Goal: Task Accomplishment & Management: Manage account settings

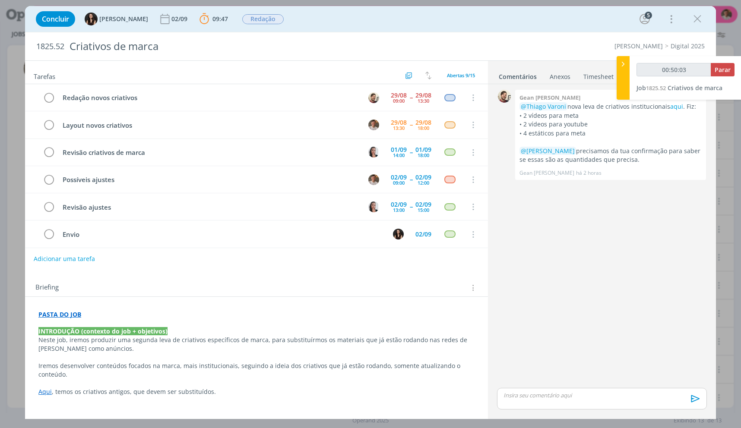
type input "00:50:04"
click at [729, 61] on div "00:50:04 Parar Job 1825.52 Criativos de marca" at bounding box center [686, 78] width 112 height 44
click at [727, 66] on span "Parar" at bounding box center [723, 70] width 16 height 8
click at [594, 82] on ul "Comentários Anexos 0 Timesheet Histórico" at bounding box center [602, 72] width 228 height 23
click at [594, 81] on link "Timesheet" at bounding box center [598, 75] width 31 height 13
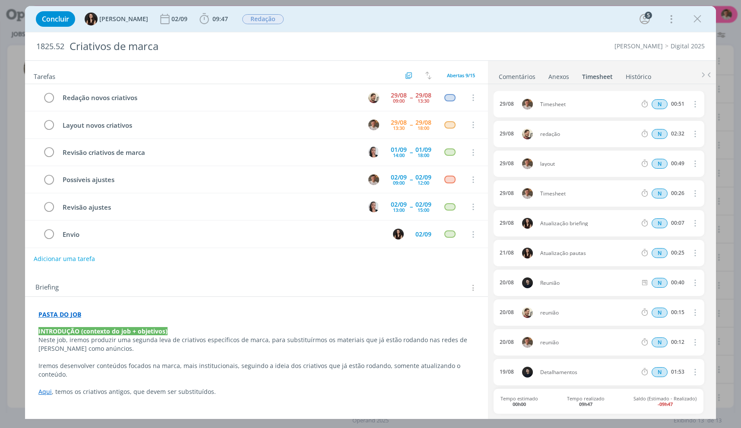
click at [690, 101] on icon "dialog" at bounding box center [695, 104] width 10 height 10
click at [656, 134] on link "Editar" at bounding box center [670, 134] width 68 height 14
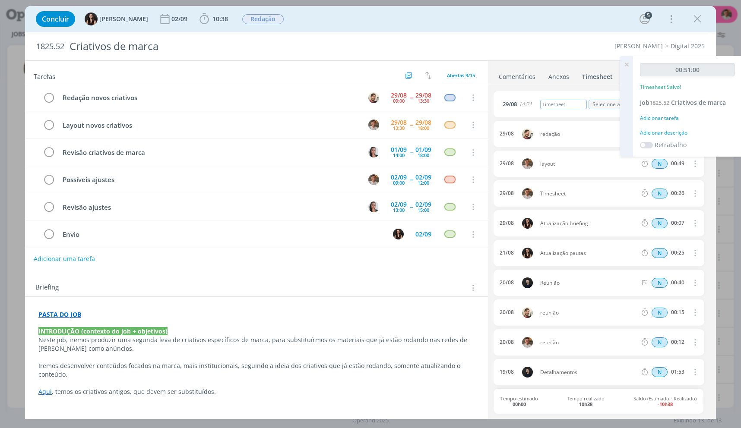
click at [565, 104] on div "Timesheet" at bounding box center [563, 105] width 47 height 10
click at [699, 15] on icon "dialog" at bounding box center [697, 19] width 13 height 13
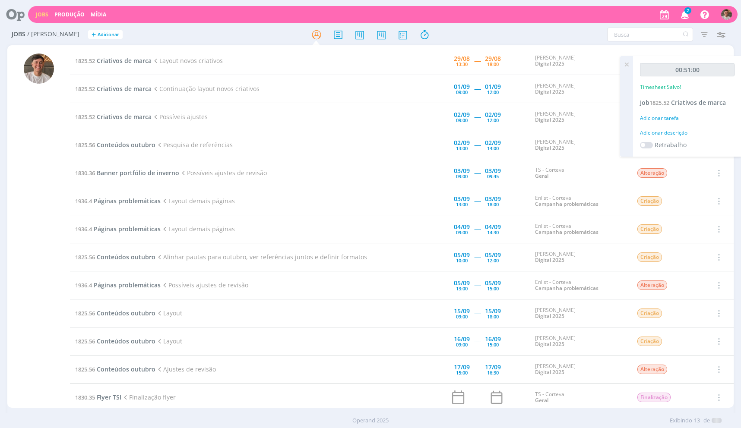
click at [628, 61] on icon at bounding box center [627, 64] width 16 height 17
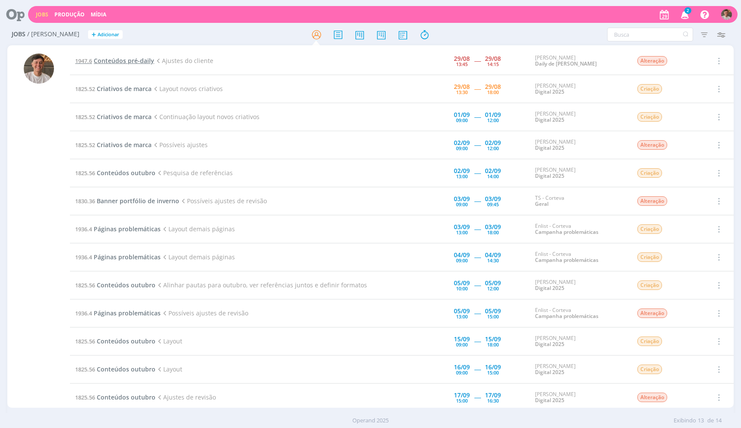
click at [138, 63] on span "Conteúdos pré-daily" at bounding box center [124, 61] width 60 height 8
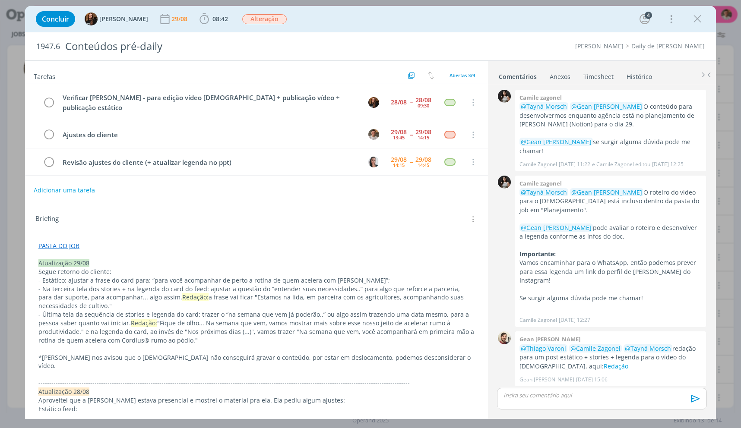
scroll to position [346, 0]
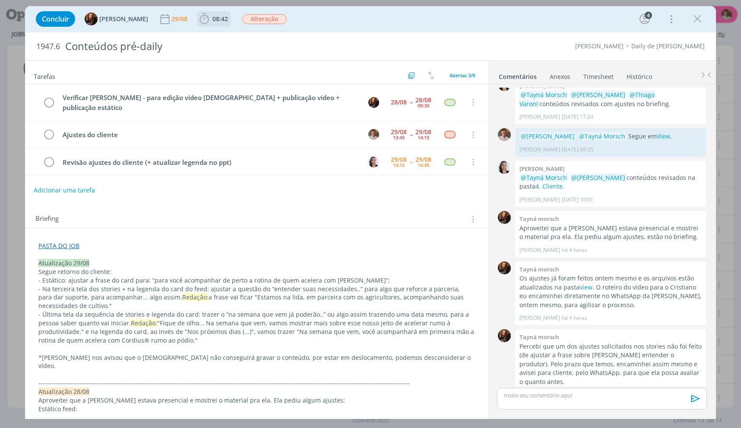
drag, startPoint x: 199, startPoint y: 23, endPoint x: 201, endPoint y: 28, distance: 5.1
click at [200, 23] on icon "dialog" at bounding box center [204, 18] width 9 height 11
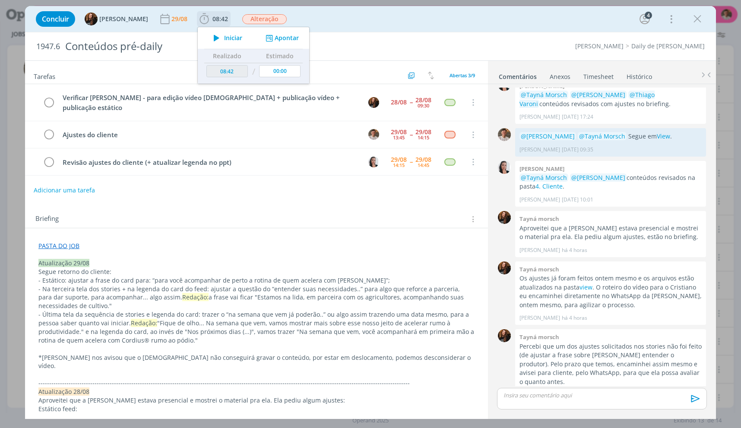
click at [209, 38] on icon "dialog" at bounding box center [216, 37] width 15 height 11
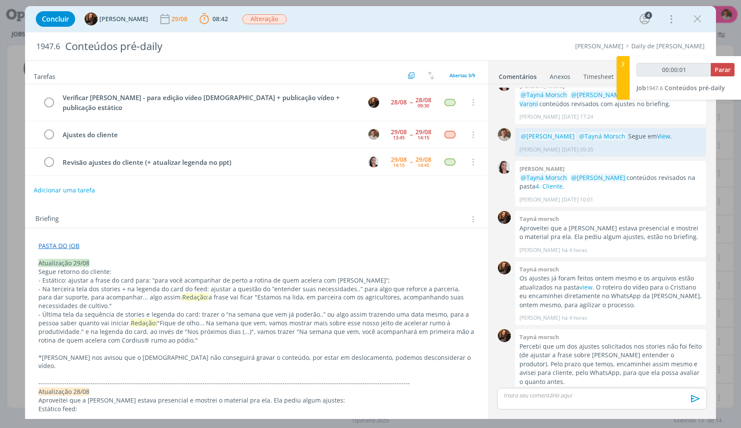
click at [211, 259] on p "Atualização 29/08" at bounding box center [256, 263] width 436 height 9
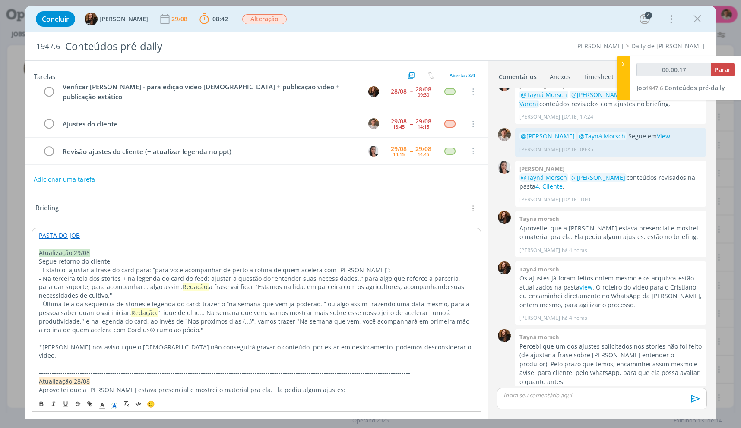
scroll to position [0, 0]
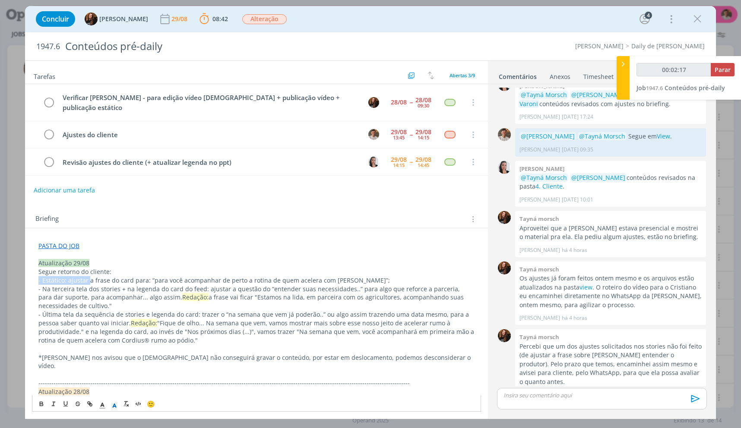
drag, startPoint x: 94, startPoint y: 274, endPoint x: 172, endPoint y: 261, distance: 79.6
click at [153, 276] on p "- Estático: ajustar a frase do card para: “para você acompanhar de perto a roti…" at bounding box center [256, 280] width 436 height 9
drag, startPoint x: 149, startPoint y: 272, endPoint x: 324, endPoint y: 271, distance: 174.9
click at [324, 276] on p "- Estático: ajustar a frase do card para: “para você acompanhar de perto a roti…" at bounding box center [256, 280] width 436 height 9
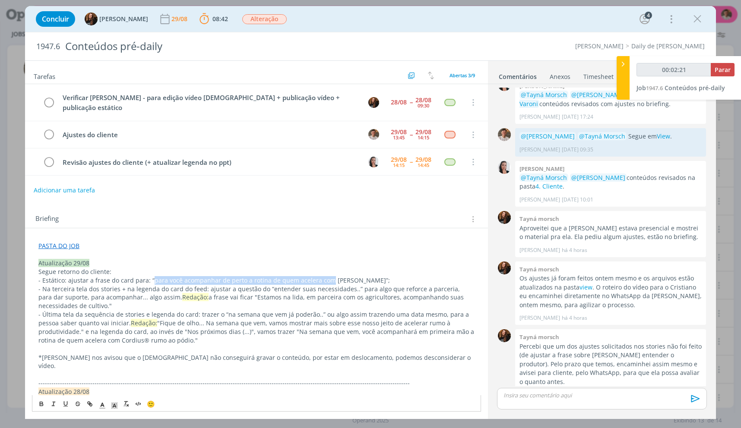
copy p "para você acompanhar de perto a rotina de quem acelera com"
drag, startPoint x: 104, startPoint y: 279, endPoint x: 263, endPoint y: 281, distance: 159.4
click at [263, 285] on p "- Na terceira tela dos stories + na legenda do card do feed: ajustar a questão …" at bounding box center [256, 298] width 436 height 26
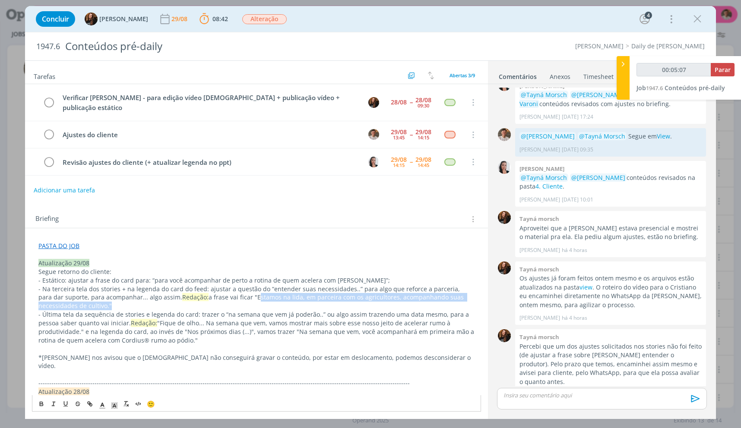
drag, startPoint x: 228, startPoint y: 289, endPoint x: 68, endPoint y: 297, distance: 160.0
click at [68, 297] on p "- Na terceira tela dos stories + na legenda do card do feed: ajustar a questão …" at bounding box center [256, 298] width 436 height 26
copy p "Estamos na lida, em parceira com os agricultores, acompanhando suas necessidade…"
click at [291, 311] on p "- Última tela da sequência de stories e legenda do card: trazer o “na semana qu…" at bounding box center [256, 328] width 436 height 35
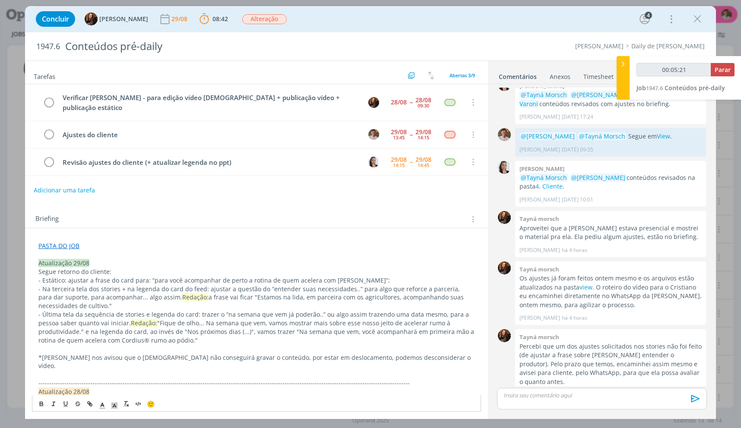
click at [276, 286] on p "- Na terceira tela dos stories + na legenda do card do feed: ajustar a questão …" at bounding box center [256, 298] width 436 height 26
drag, startPoint x: 276, startPoint y: 286, endPoint x: 68, endPoint y: 297, distance: 208.0
click at [68, 297] on p "- Na terceira tela dos stories + na legenda do card do feed: ajustar a questão …" at bounding box center [256, 298] width 436 height 26
copy p "em parceira com os agricultores, acompanhando suas necessidades de cultivo."
drag, startPoint x: 193, startPoint y: 316, endPoint x: 54, endPoint y: 323, distance: 138.4
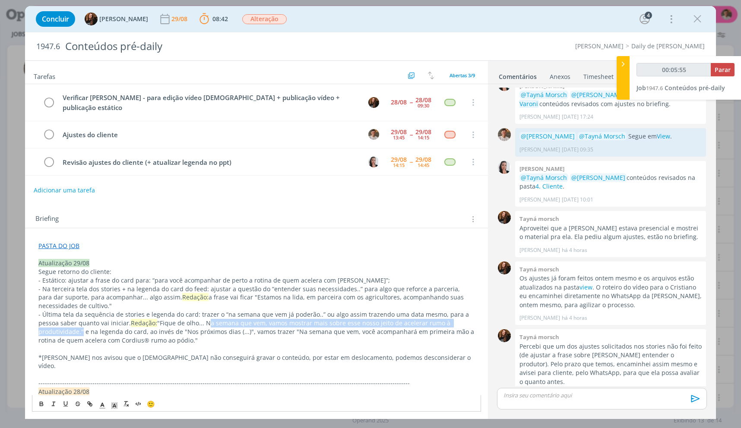
click at [54, 323] on p "- Última tela da sequência de stories e legenda do card: trazer o “na semana qu…" at bounding box center [256, 328] width 436 height 35
copy p "Na semana que vem, vamos mostrar mais sobre esse nosso jeito de acelerar rumo à…"
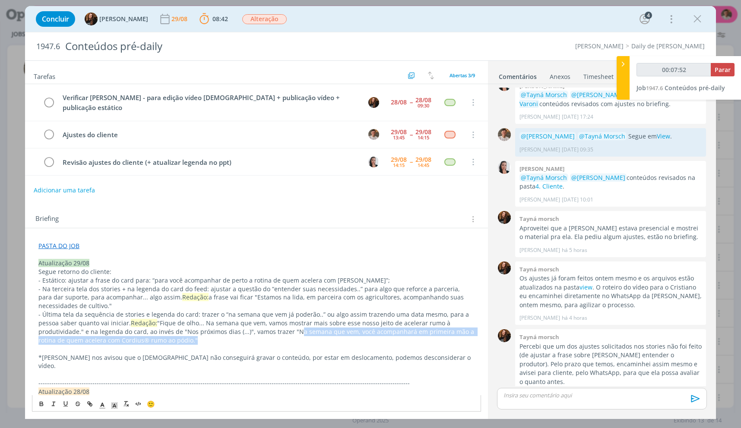
drag, startPoint x: 264, startPoint y: 322, endPoint x: 164, endPoint y: 332, distance: 100.3
click at [164, 332] on p "- Última tela da sequência de stories e legenda do card: trazer o “na semana qu…" at bounding box center [256, 328] width 436 height 35
copy p "Na semana que vem, você acompanhará em primeira mão a rotina de quem acelera co…"
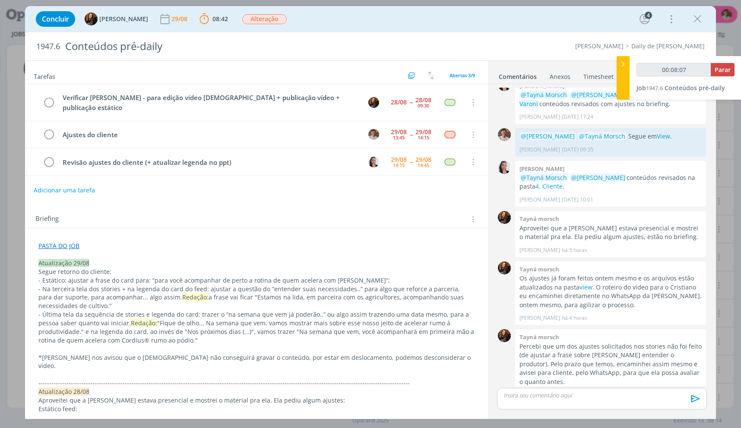
click at [314, 242] on p "PASTA DO JOB" at bounding box center [256, 246] width 436 height 9
type input "00:11:55"
click at [718, 77] on div "00:11:55 Parar" at bounding box center [686, 73] width 98 height 20
click at [722, 72] on span "Parar" at bounding box center [723, 70] width 16 height 8
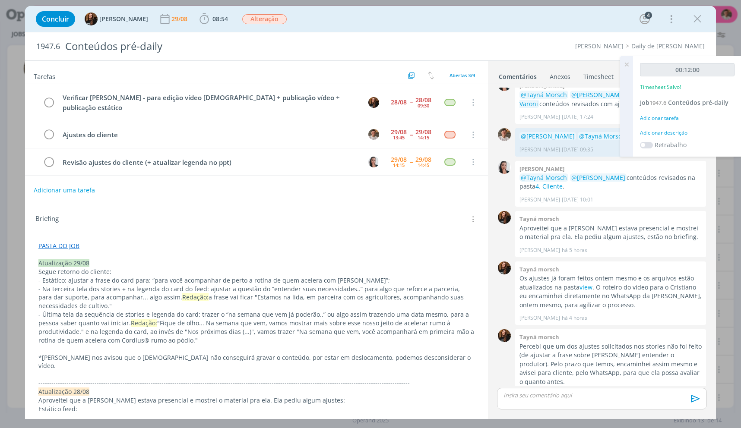
click at [679, 136] on div "Adicionar descrição" at bounding box center [687, 133] width 95 height 8
click at [679, 135] on textarea at bounding box center [687, 146] width 90 height 31
click at [679, 134] on textarea at bounding box center [687, 146] width 90 height 31
type textarea "ajustes"
click at [704, 198] on button "Salvar" at bounding box center [719, 203] width 30 height 11
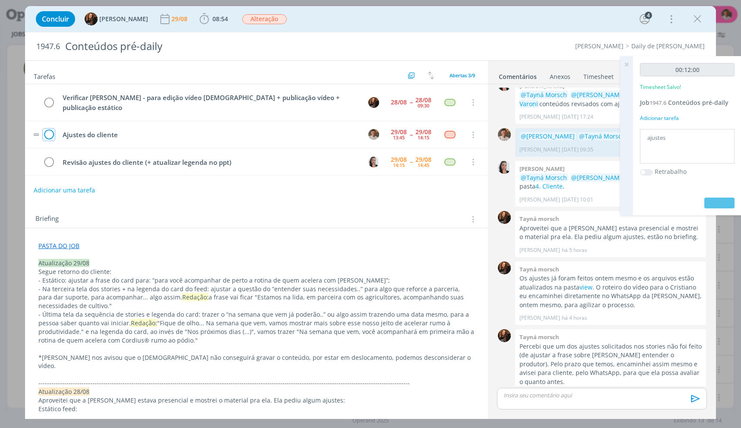
click at [48, 129] on icon "dialog" at bounding box center [49, 135] width 12 height 13
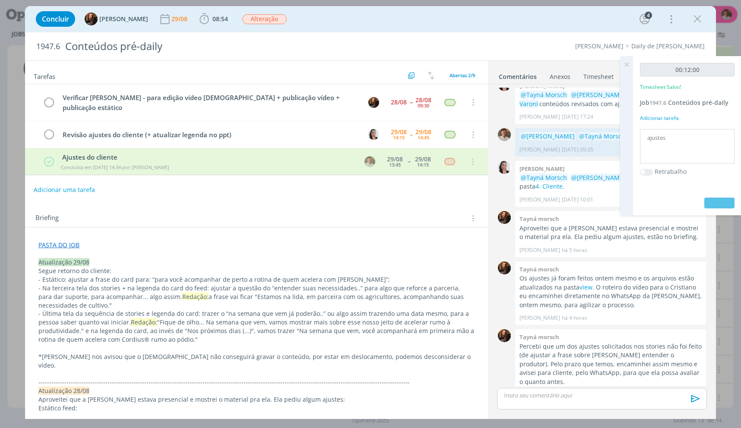
click at [707, 16] on div "Concluir Tayná Morsch [DATE] 08:54 Iniciar Apontar Data * [DATE] Horas * 00:00 …" at bounding box center [371, 19] width 678 height 21
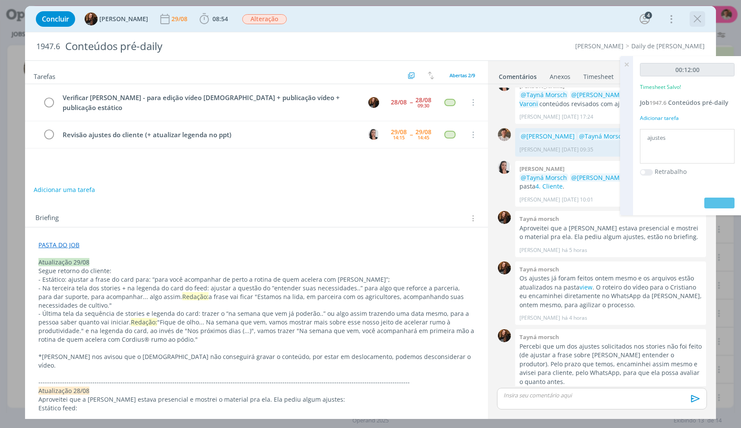
click at [700, 16] on icon "dialog" at bounding box center [697, 19] width 13 height 13
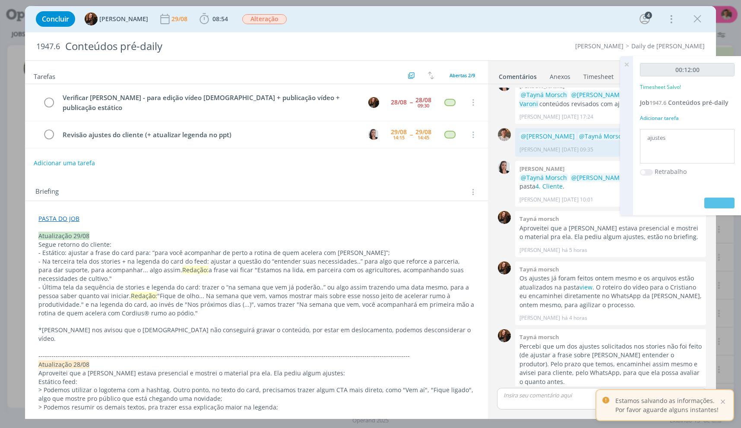
drag, startPoint x: 630, startPoint y: 63, endPoint x: 716, endPoint y: 54, distance: 86.3
click at [630, 63] on icon at bounding box center [627, 64] width 16 height 17
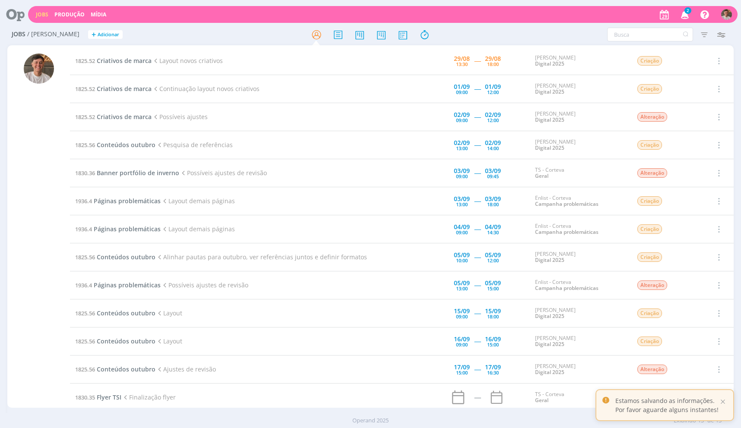
click at [149, 67] on td "1825.52 Criativos de marca Layout novos criativos" at bounding box center [221, 61] width 303 height 28
click at [145, 64] on span "Criativos de marca" at bounding box center [124, 61] width 55 height 8
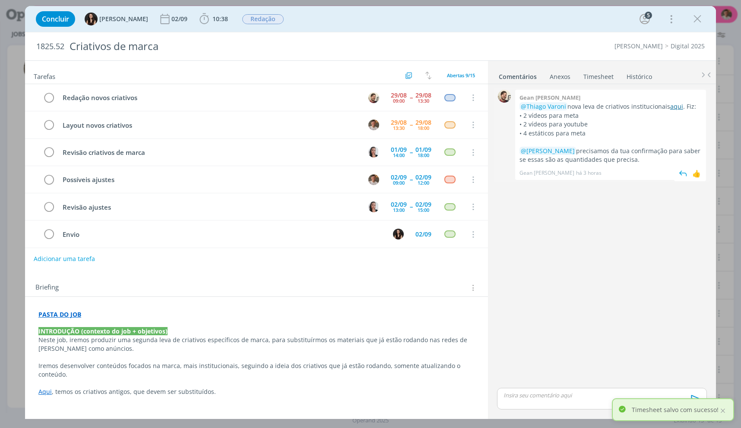
click at [679, 104] on link "aqui" at bounding box center [676, 106] width 13 height 8
drag, startPoint x: 680, startPoint y: 102, endPoint x: 674, endPoint y: 107, distance: 7.4
click at [679, 102] on div "Gean paulo naue @[PERSON_NAME] nova leva de criativos institucionais aqui . Fiz…" at bounding box center [610, 135] width 191 height 90
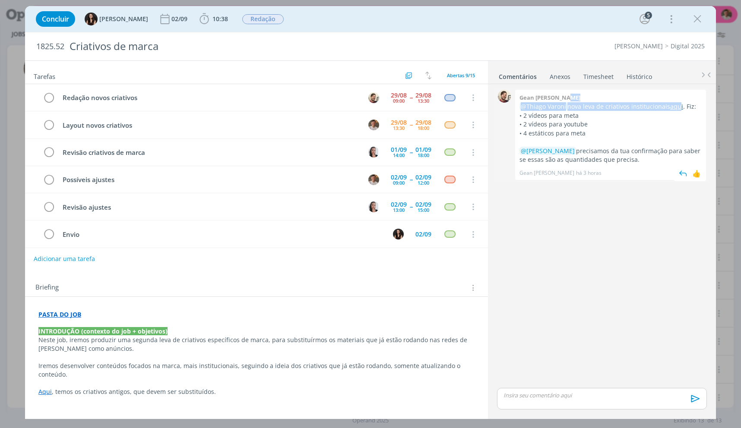
click at [675, 107] on link "aqui" at bounding box center [676, 106] width 13 height 8
drag, startPoint x: 709, startPoint y: 25, endPoint x: 693, endPoint y: 15, distance: 18.5
click at [704, 24] on div "Concluir [PERSON_NAME] [DATE] 10:38 Iniciar Apontar Data * [DATE] Horas * 00:00…" at bounding box center [371, 19] width 678 height 21
click at [693, 15] on icon "dialog" at bounding box center [697, 19] width 13 height 13
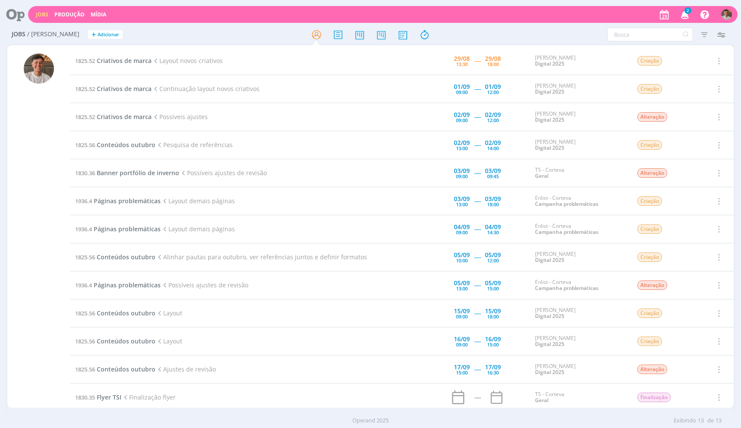
click at [97, 67] on td "1825.52 Criativos de marca Layout novos criativos" at bounding box center [221, 61] width 303 height 28
click at [102, 60] on span "Criativos de marca" at bounding box center [124, 61] width 55 height 8
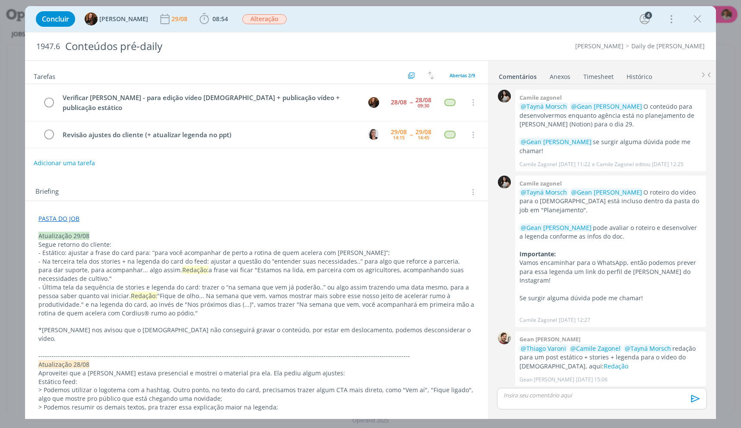
scroll to position [346, 0]
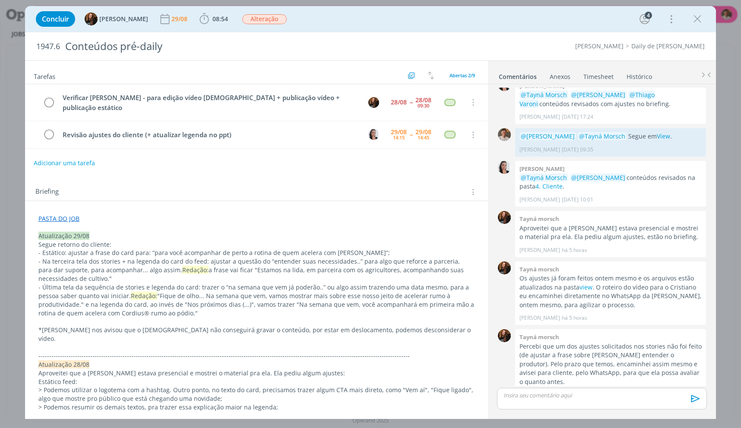
click at [116, 191] on div "Briefing Briefings Predefinidos Versões do Briefing Ver Briefing do Projeto" at bounding box center [256, 189] width 463 height 23
drag, startPoint x: 108, startPoint y: 215, endPoint x: 2, endPoint y: 209, distance: 106.0
click at [2, 209] on div "Concluir Tayná Morsch 29/08 08:54 Iniciar Apontar Data * 29/08/2025 Horas * 00:…" at bounding box center [370, 214] width 741 height 428
copy link "PASTA DO JOB"
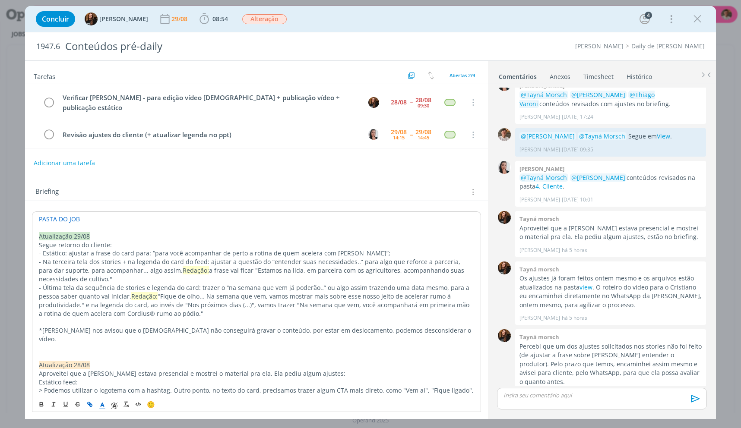
click at [552, 405] on div "dialog" at bounding box center [602, 399] width 210 height 22
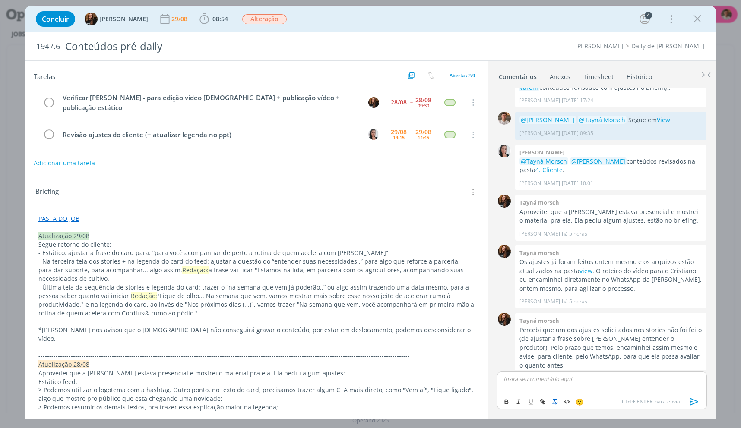
scroll to position [395, 0]
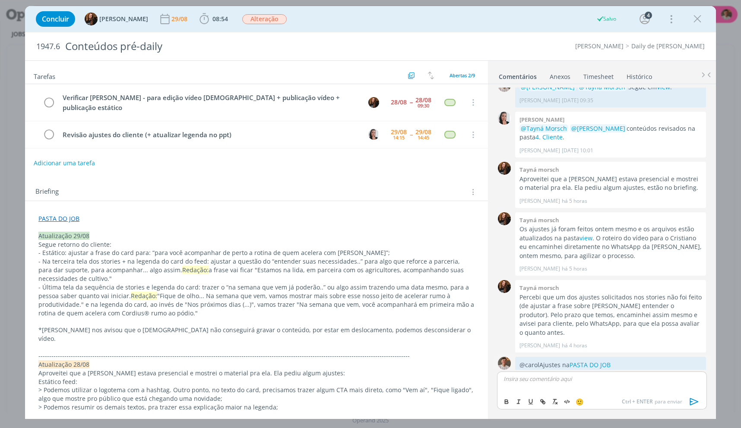
click at [697, 375] on icon "dialog" at bounding box center [696, 379] width 10 height 8
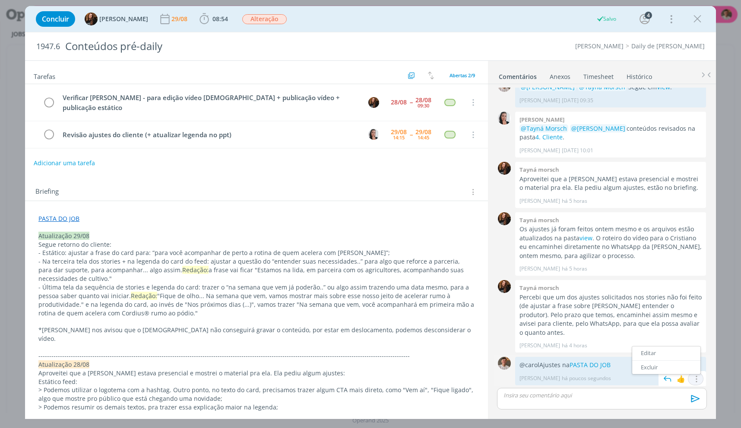
scroll to position [378, 0]
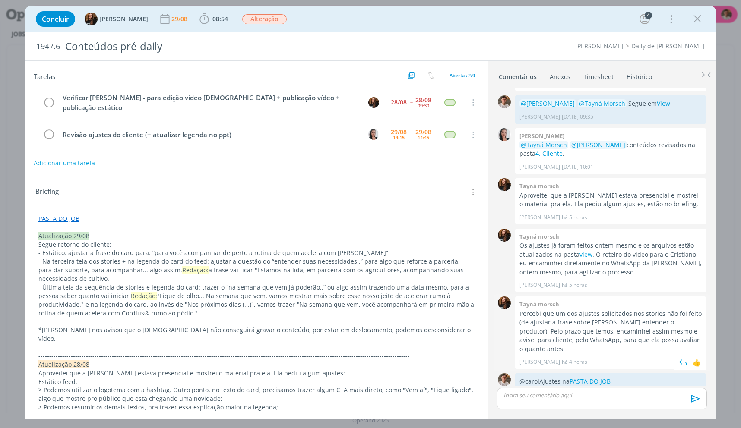
click at [671, 368] on link "Editar" at bounding box center [672, 375] width 68 height 14
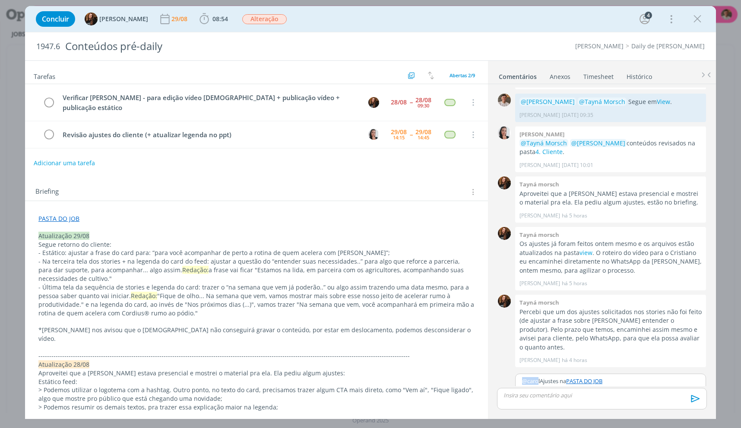
drag, startPoint x: 537, startPoint y: 363, endPoint x: 491, endPoint y: 360, distance: 45.5
click at [495, 370] on div "@carolAjustes na PASTA DO JOB 🙂 Cancelar Salvar" at bounding box center [602, 387] width 217 height 35
